Goal: Check status: Check status

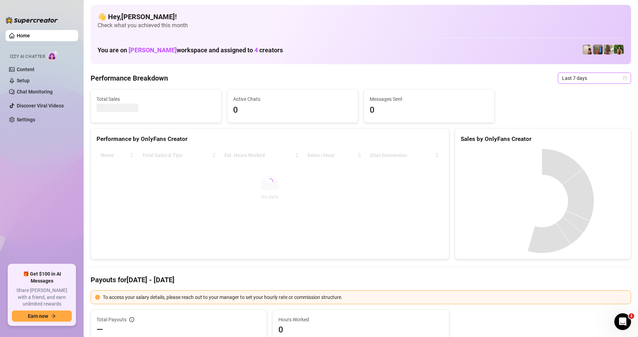
click at [591, 82] on span "Last 7 days" at bounding box center [594, 78] width 65 height 10
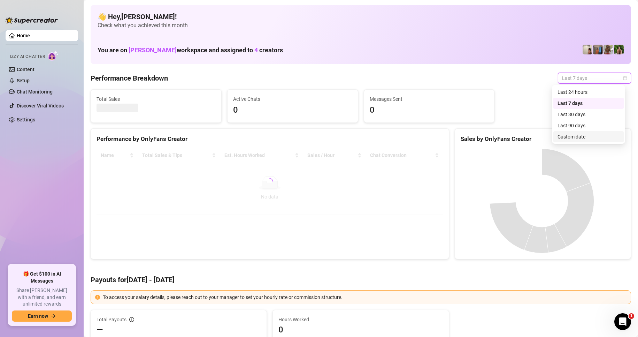
click at [576, 143] on div "Last 90 days Custom date Last 24 hours Last 7 days Last 30 days Last 90 days Cu…" at bounding box center [588, 114] width 73 height 59
click at [576, 141] on div "Custom date" at bounding box center [588, 136] width 70 height 11
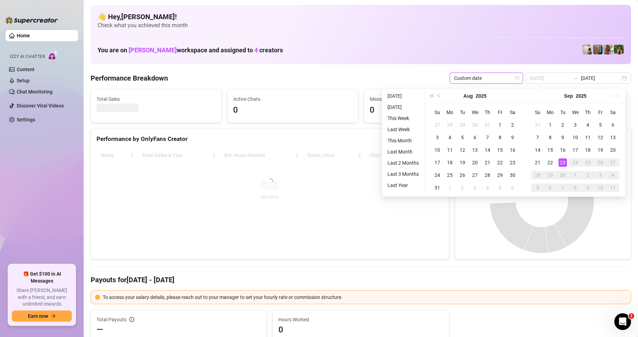
click at [560, 162] on div "23" at bounding box center [563, 162] width 8 height 8
type input "[DATE]"
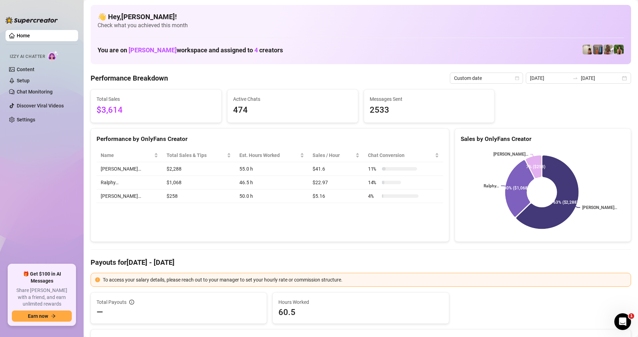
click at [226, 147] on div "Name Total Sales & Tips Est. Hours Worked Sales / Hour Chat Conversion [PERSON_…" at bounding box center [270, 176] width 358 height 66
click at [200, 219] on div "Performance by OnlyFans Creator Name Total Sales & Tips Est. Hours Worked Sales…" at bounding box center [270, 185] width 359 height 114
drag, startPoint x: 594, startPoint y: 80, endPoint x: 588, endPoint y: 123, distance: 43.3
click at [595, 79] on input "[DATE]" at bounding box center [601, 78] width 40 height 8
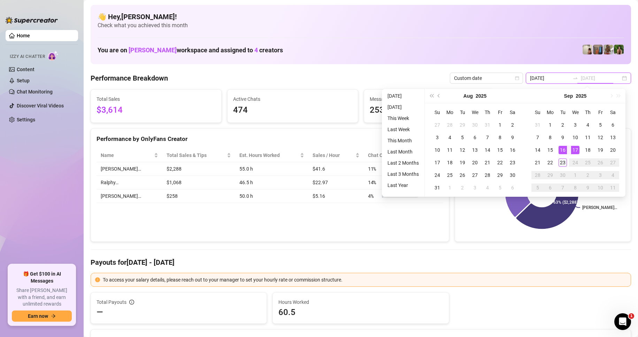
type input "[DATE]"
click at [560, 161] on div "23" at bounding box center [563, 162] width 8 height 8
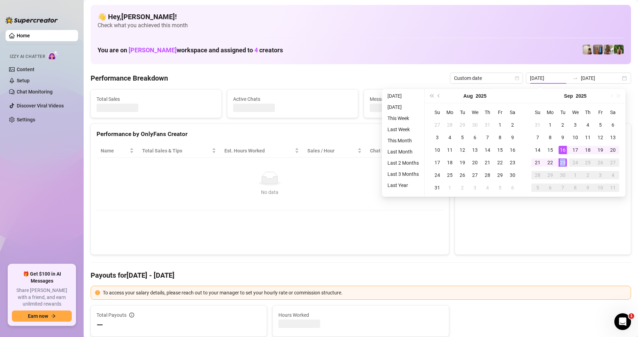
type input "[DATE]"
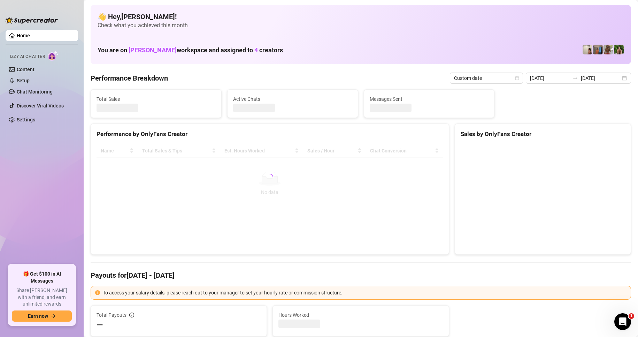
click at [386, 227] on div "Performance by OnlyFans Creator Name Total Sales & Tips Est. Hours Worked Sales…" at bounding box center [270, 188] width 359 height 131
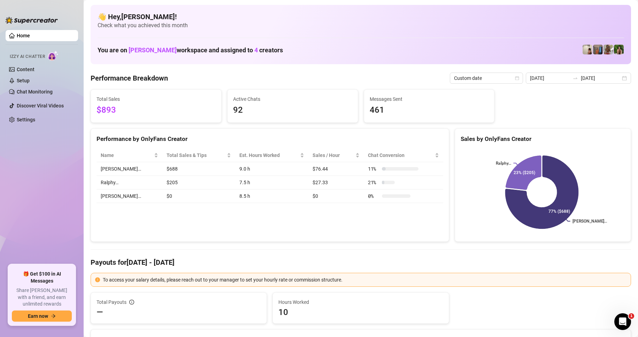
drag, startPoint x: 355, startPoint y: 235, endPoint x: 182, endPoint y: 176, distance: 183.4
click at [353, 235] on div "Performance by OnlyFans Creator Name Total Sales & Tips Est. Hours Worked Sales…" at bounding box center [270, 185] width 359 height 114
